Goal: Transaction & Acquisition: Purchase product/service

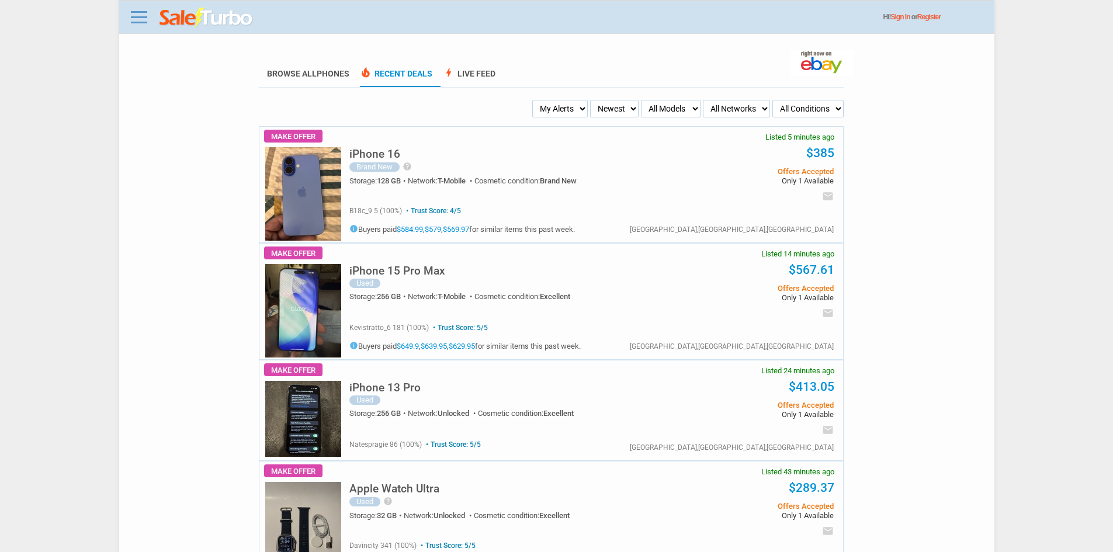
click at [379, 164] on div "Brand New" at bounding box center [374, 166] width 50 height 9
click at [377, 158] on h5 "iPhone 16" at bounding box center [374, 153] width 51 height 11
click at [548, 110] on select "My Alerts All Deals BIN Only w/ Offers Only" at bounding box center [560, 109] width 56 height 18
select select "flash_bin"
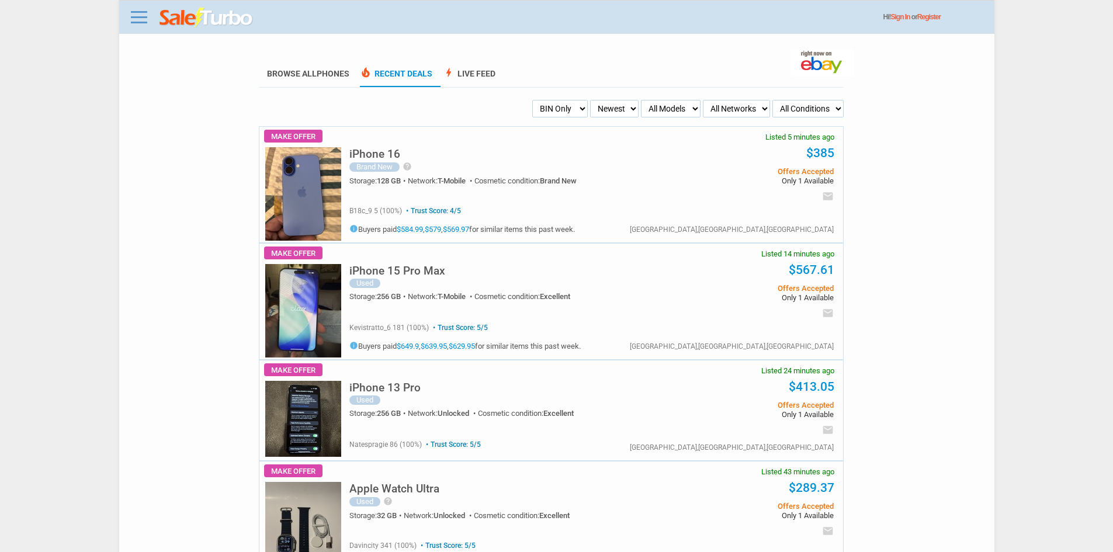
click at [536, 100] on select "My Alerts All Deals BIN Only w/ Offers Only" at bounding box center [560, 109] width 56 height 18
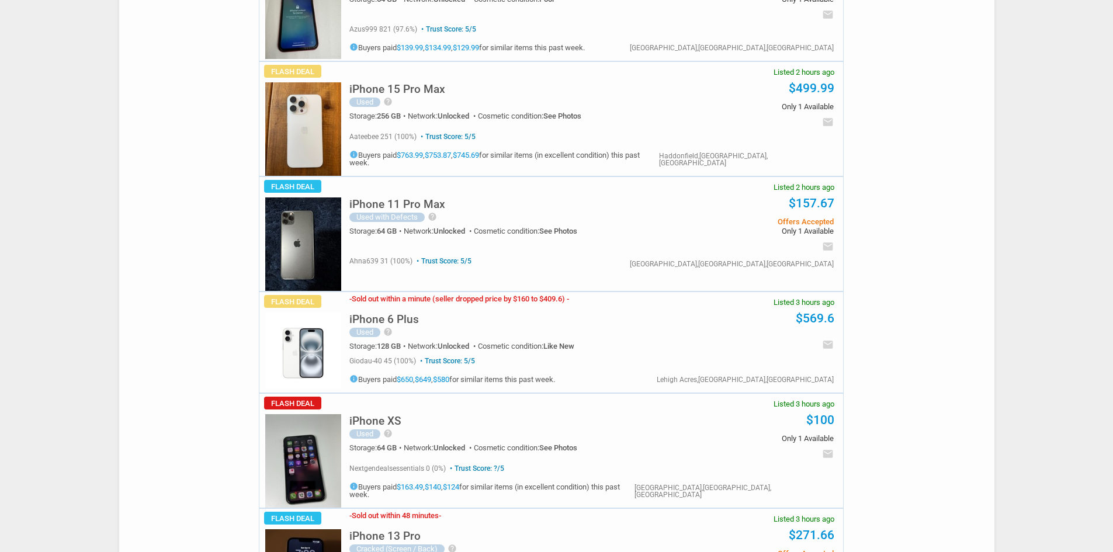
scroll to position [876, 0]
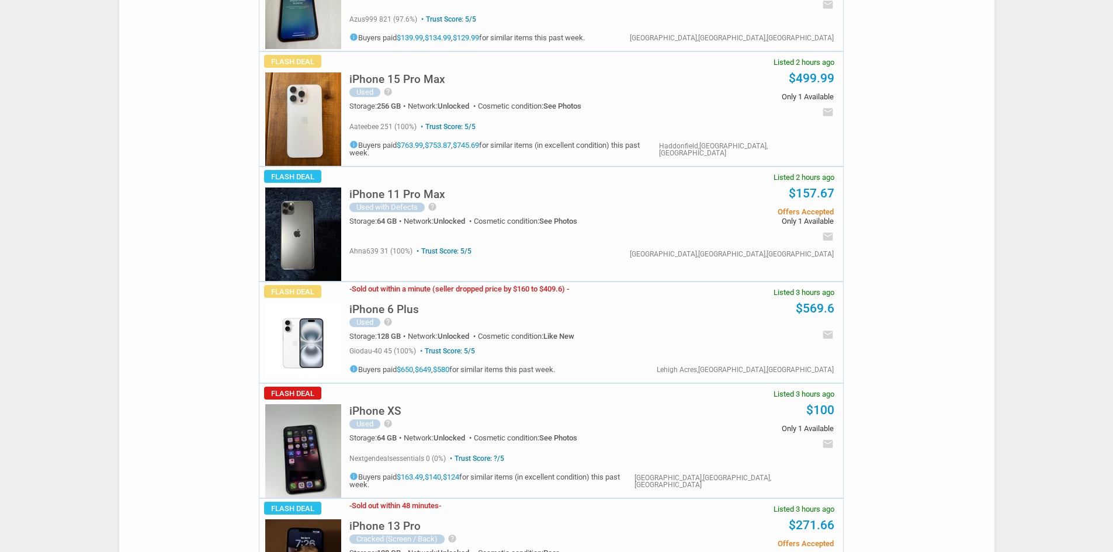
click at [400, 314] on h5 "iPhone 6 Plus" at bounding box center [384, 309] width 70 height 11
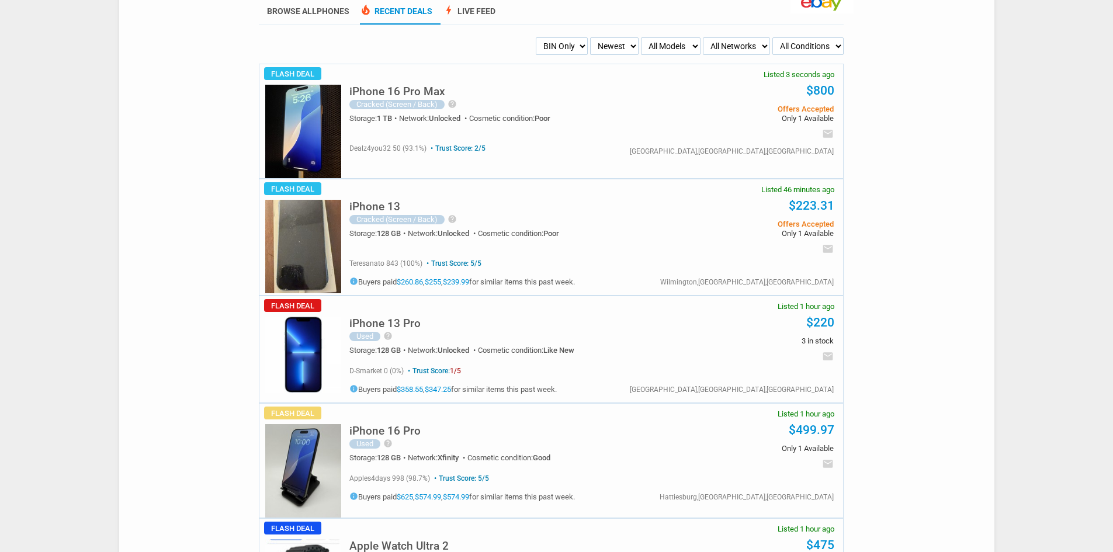
scroll to position [0, 0]
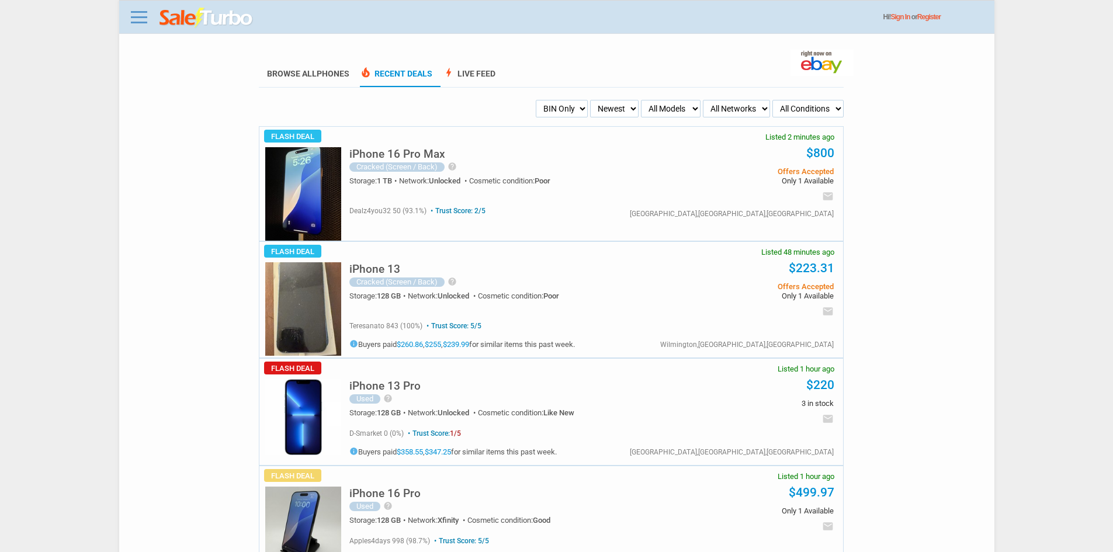
click at [286, 172] on img at bounding box center [303, 193] width 76 height 93
